Goal: Information Seeking & Learning: Learn about a topic

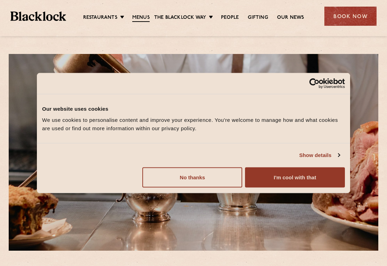
click at [288, 170] on button "I'm cool with that" at bounding box center [295, 177] width 100 height 20
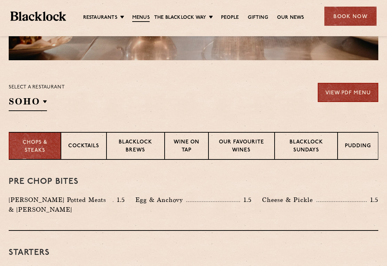
scroll to position [190, 0]
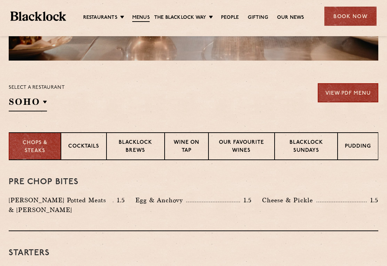
click at [314, 145] on p "Blacklock Sundays" at bounding box center [306, 147] width 48 height 16
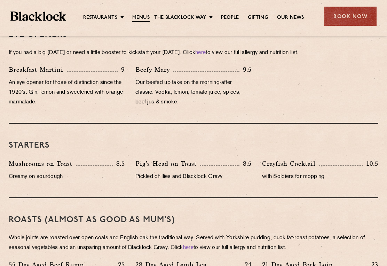
scroll to position [327, 0]
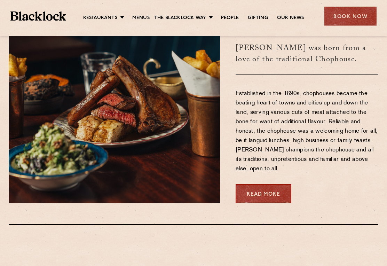
scroll to position [282, 0]
click at [0, 0] on link "City" at bounding box center [0, 0] width 0 height 0
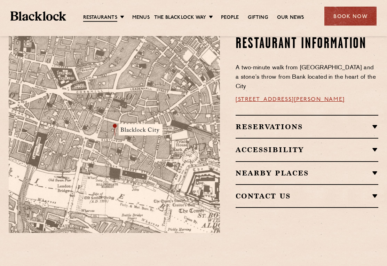
scroll to position [417, 0]
click at [142, 16] on link "Menus" at bounding box center [140, 17] width 17 height 7
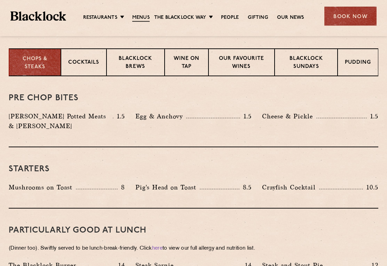
scroll to position [274, 0]
click at [303, 65] on p "Blacklock Sundays" at bounding box center [306, 63] width 48 height 16
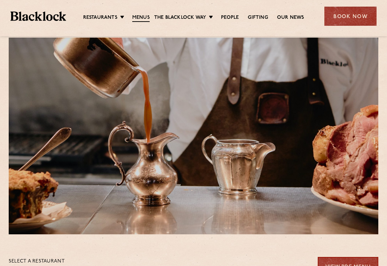
scroll to position [0, 0]
